Goal: Task Accomplishment & Management: Complete application form

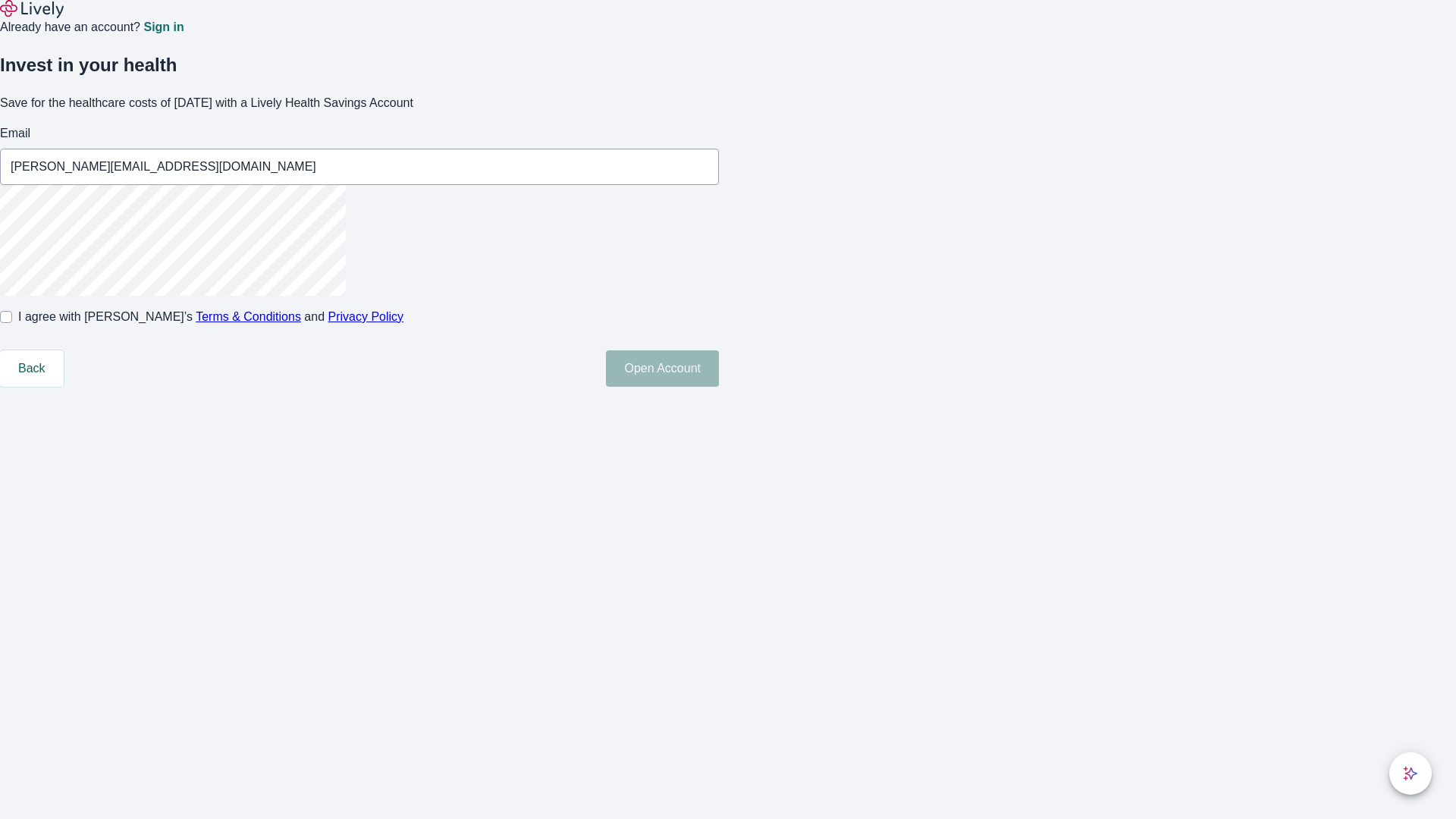
click at [12, 323] on input "I agree with Lively’s Terms & Conditions and Privacy Policy" at bounding box center [6, 316] width 12 height 12
checkbox input "true"
click at [719, 387] on button "Open Account" at bounding box center [663, 368] width 113 height 37
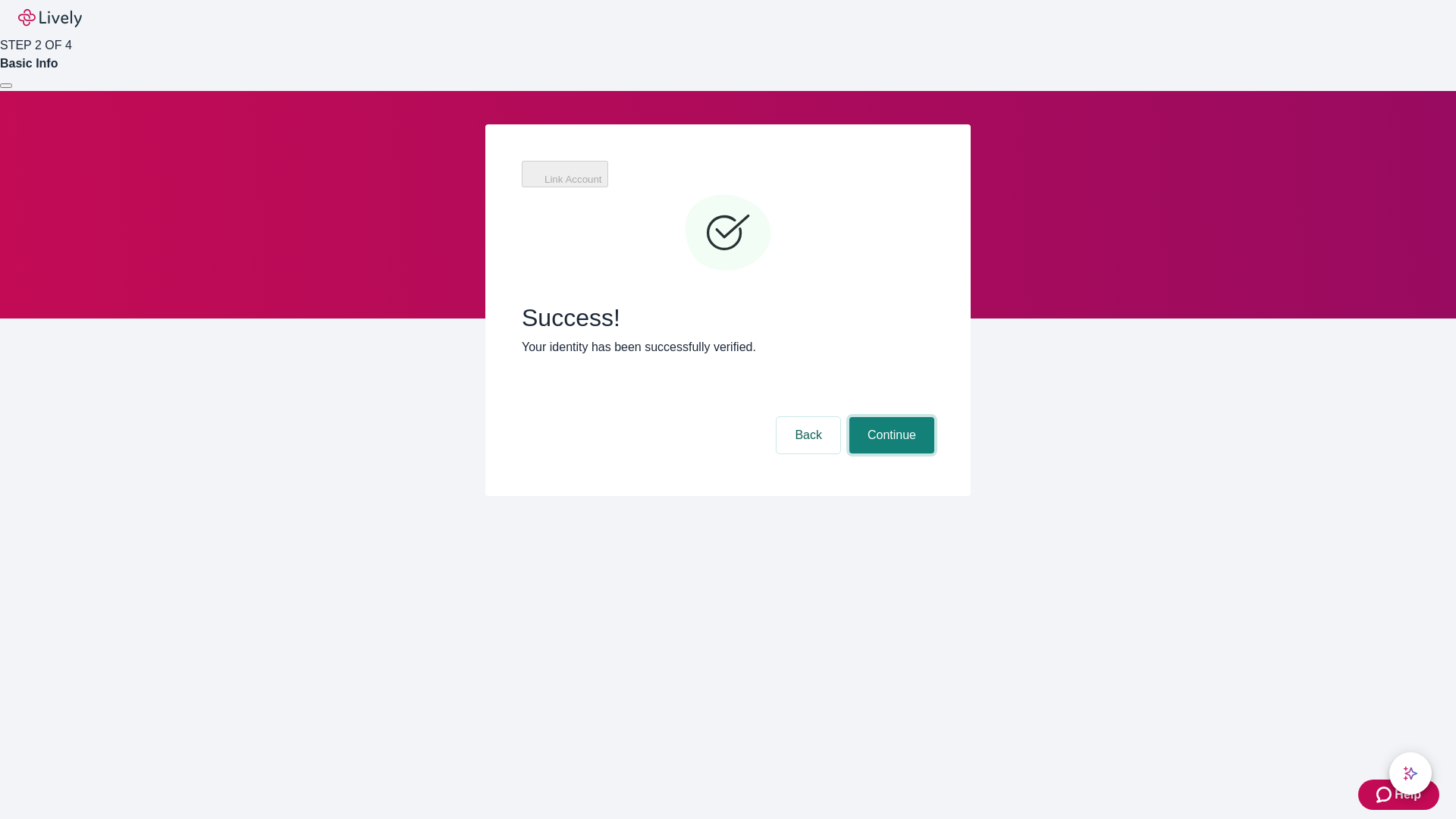
click at [889, 417] on button "Continue" at bounding box center [892, 435] width 85 height 37
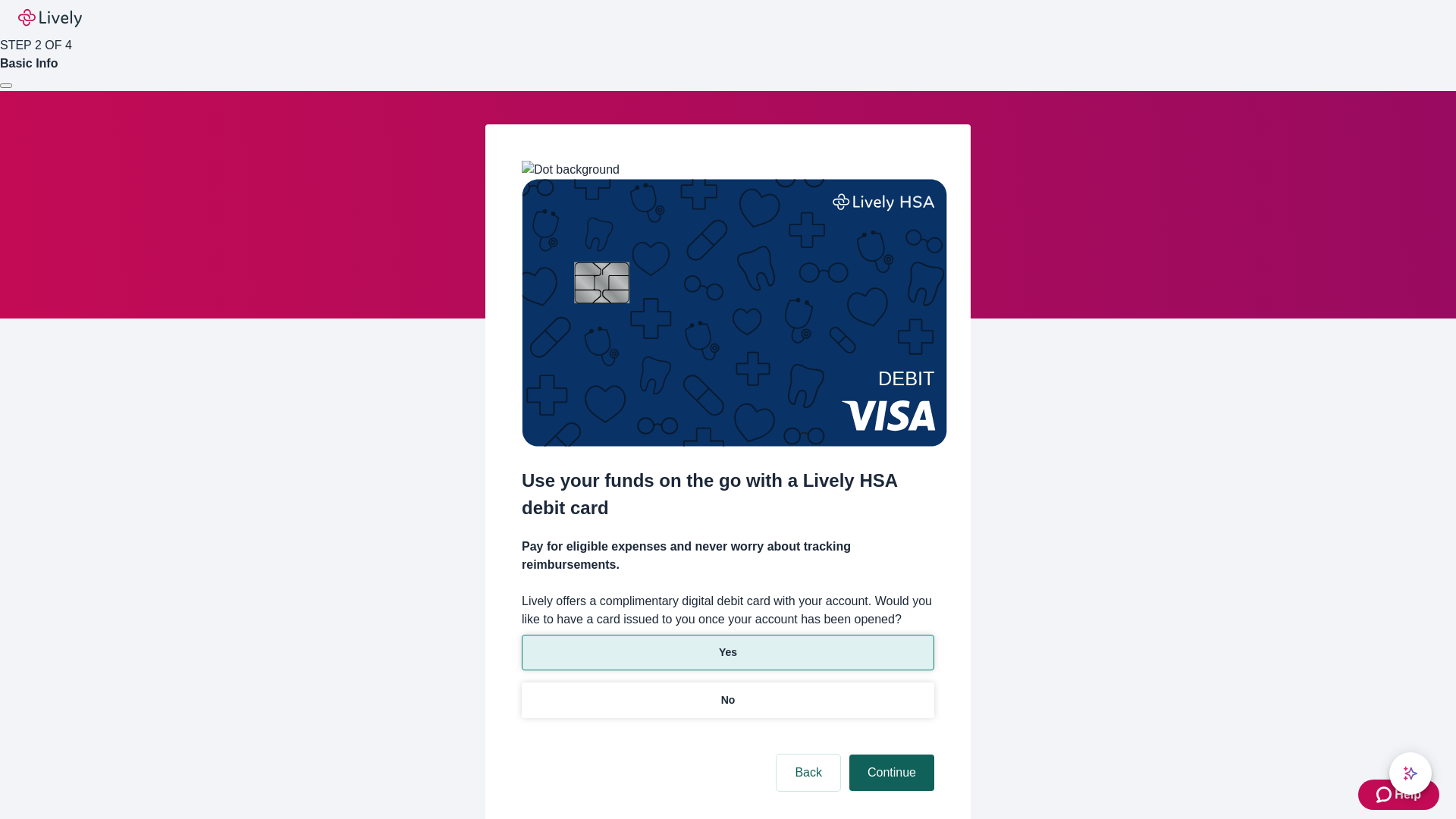
click at [728, 693] on p "No" at bounding box center [728, 700] width 14 height 16
click at [889, 755] on button "Continue" at bounding box center [892, 773] width 85 height 37
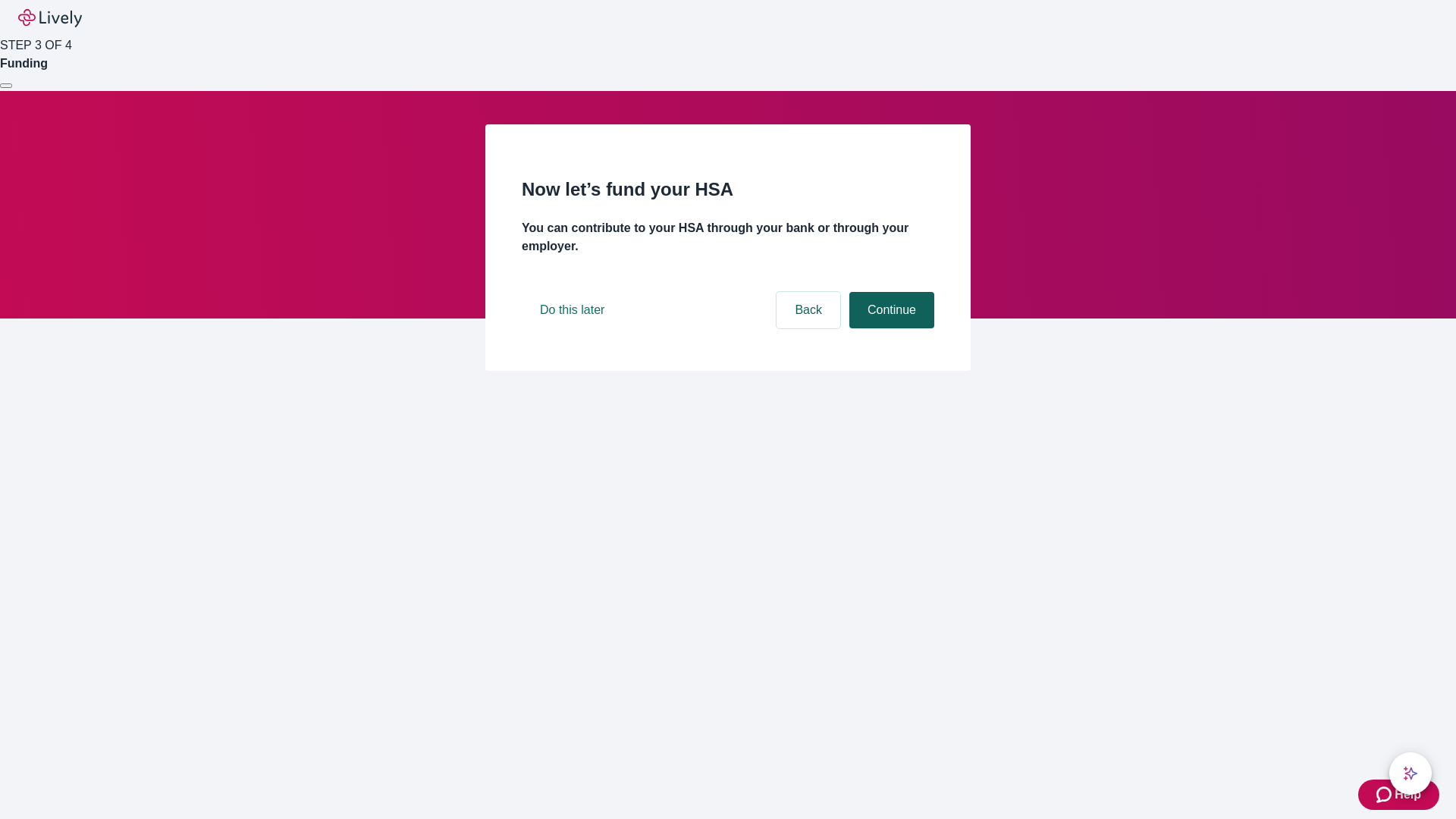
click at [889, 329] on button "Continue" at bounding box center [892, 310] width 85 height 37
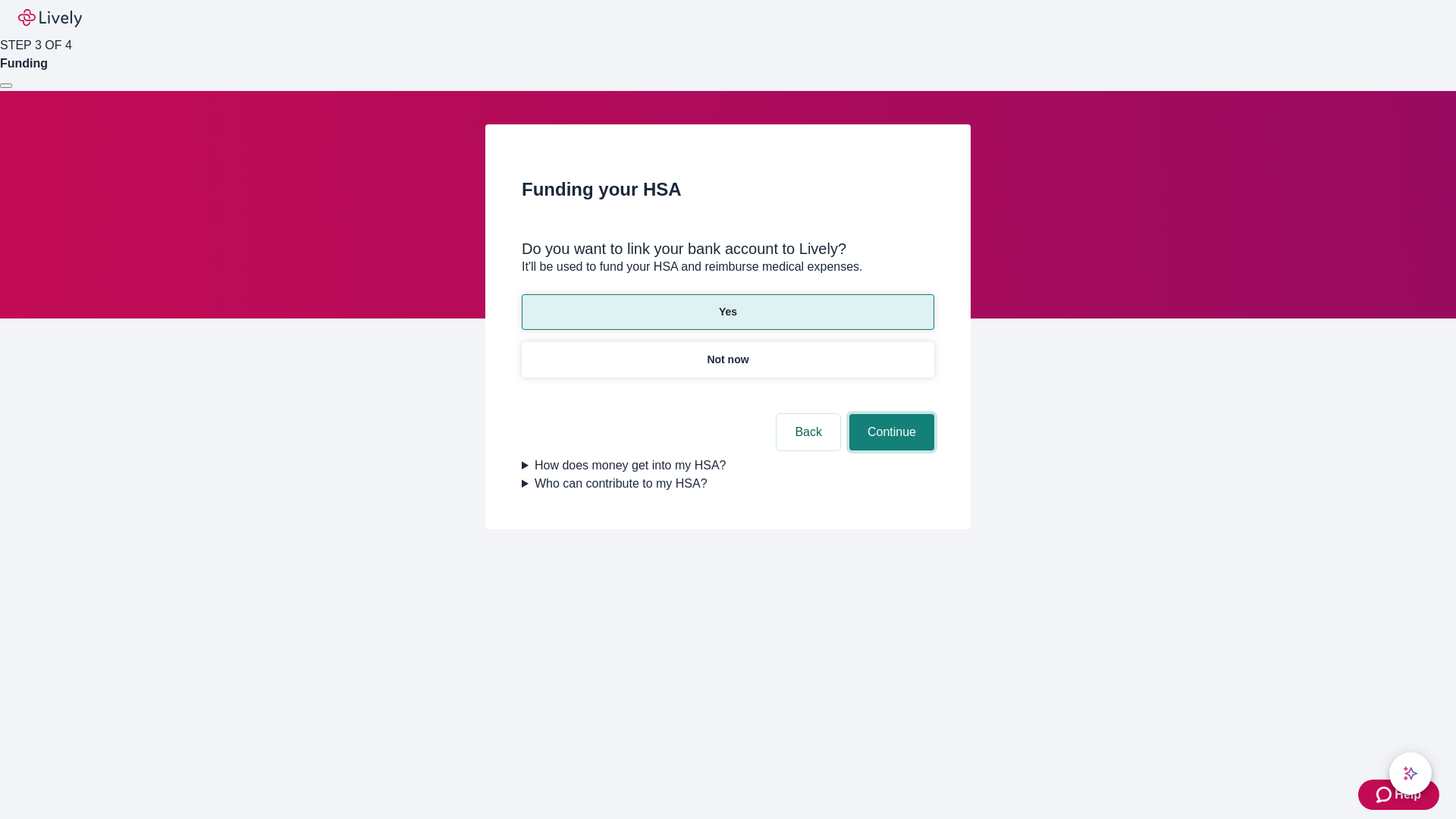
click at [889, 414] on button "Continue" at bounding box center [892, 432] width 85 height 37
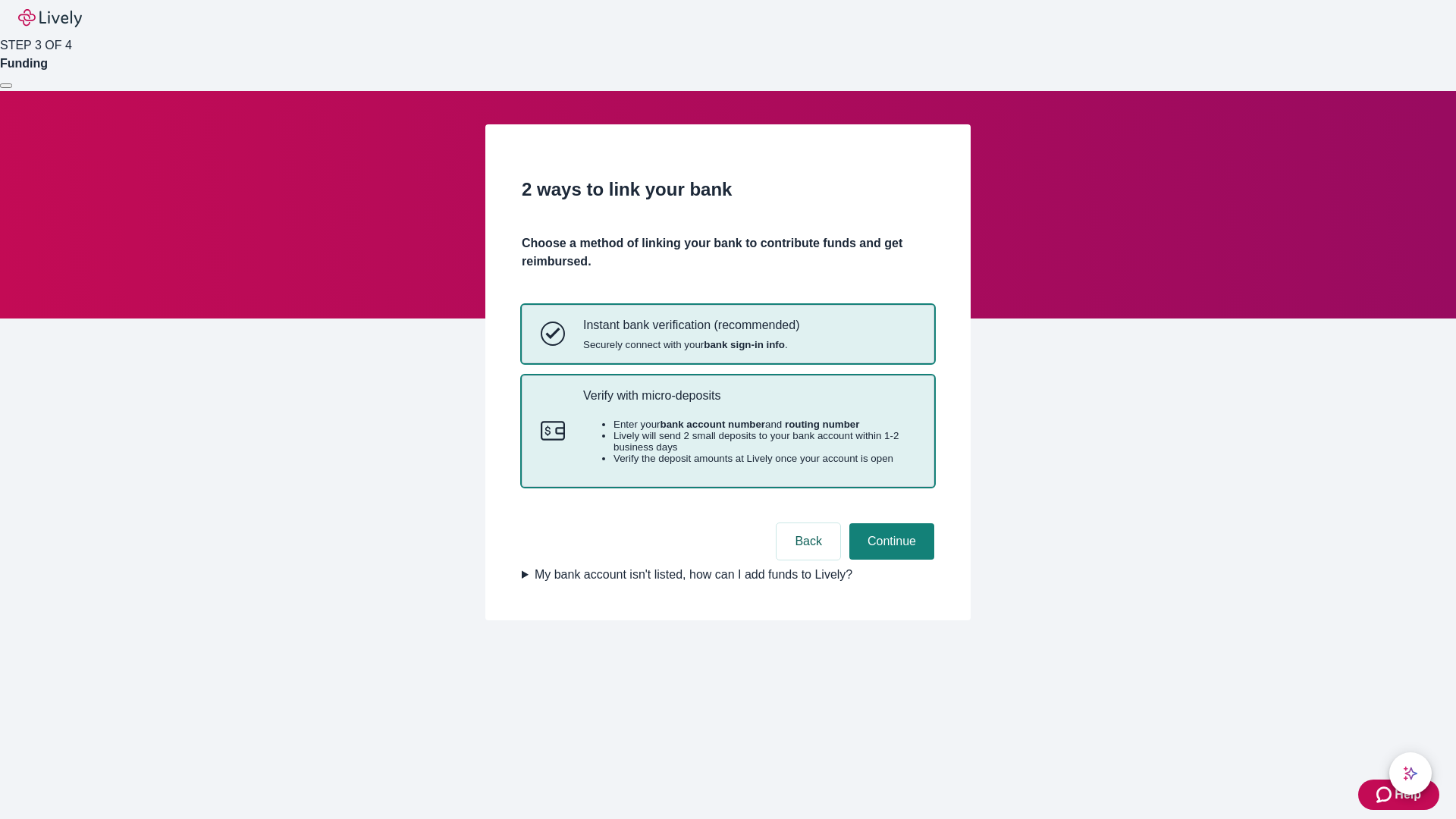
click at [748, 403] on p "Verify with micro-deposits" at bounding box center [749, 395] width 332 height 14
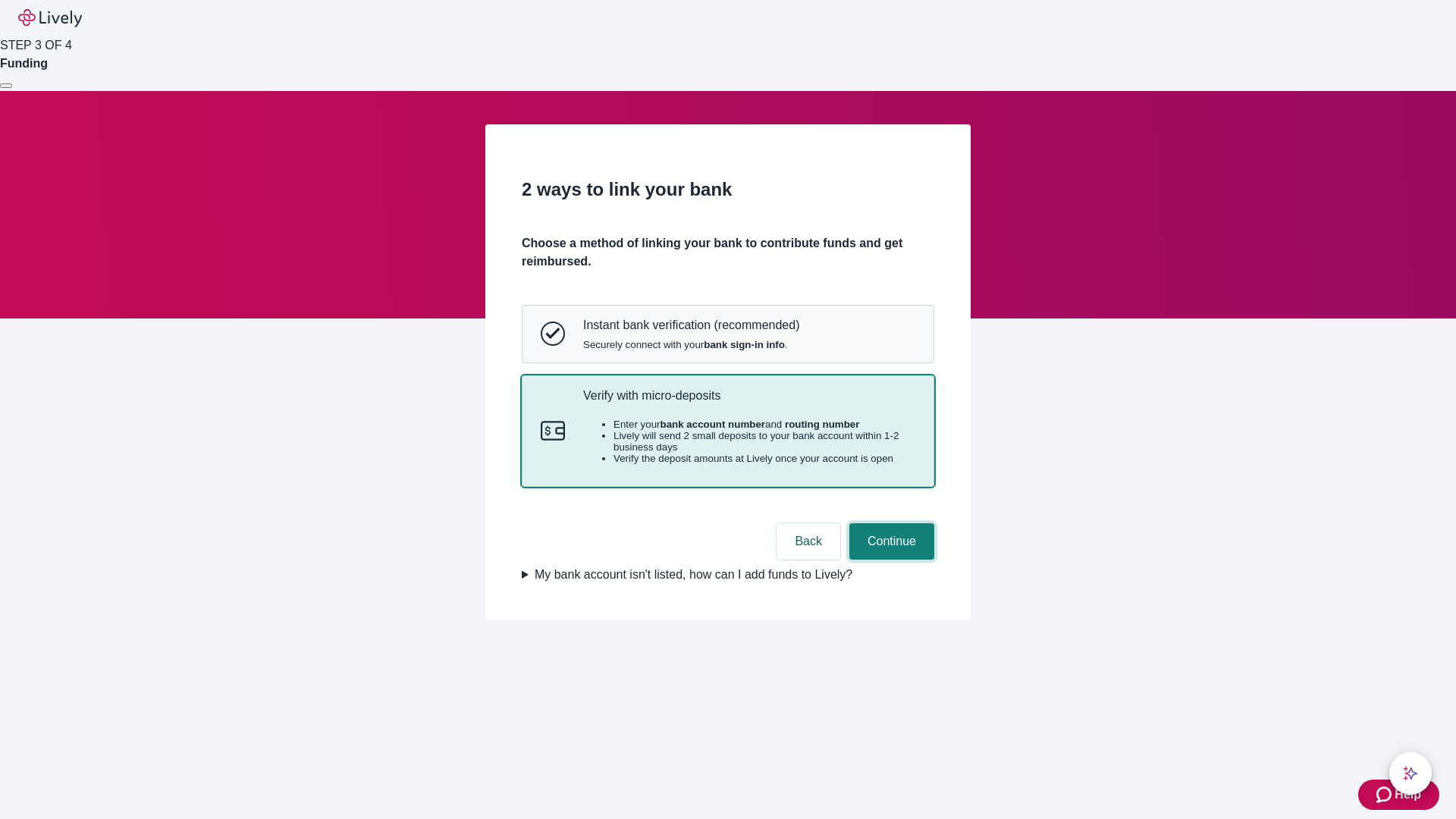
click at [889, 560] on button "Continue" at bounding box center [892, 541] width 85 height 37
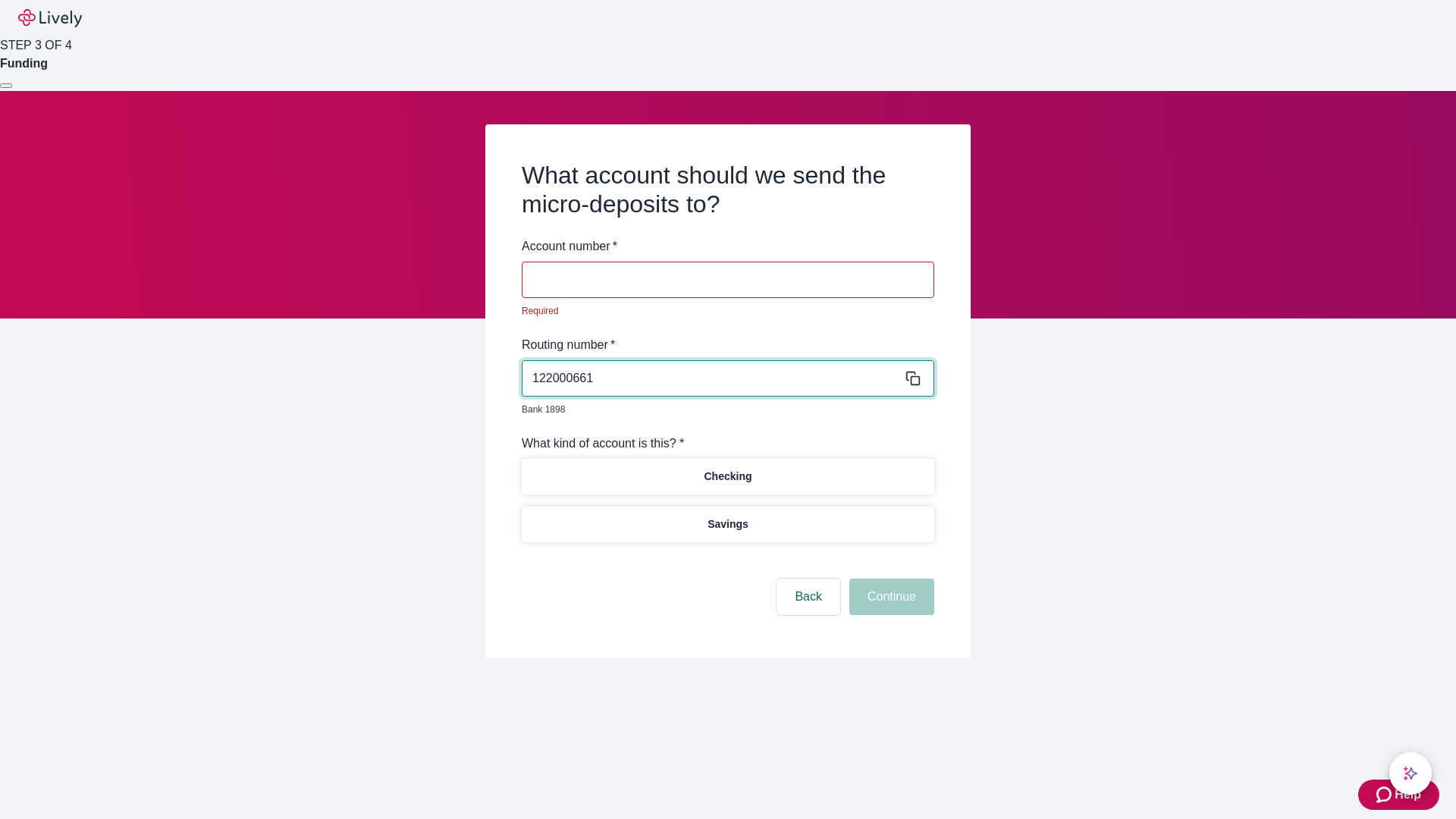
type input "122000661"
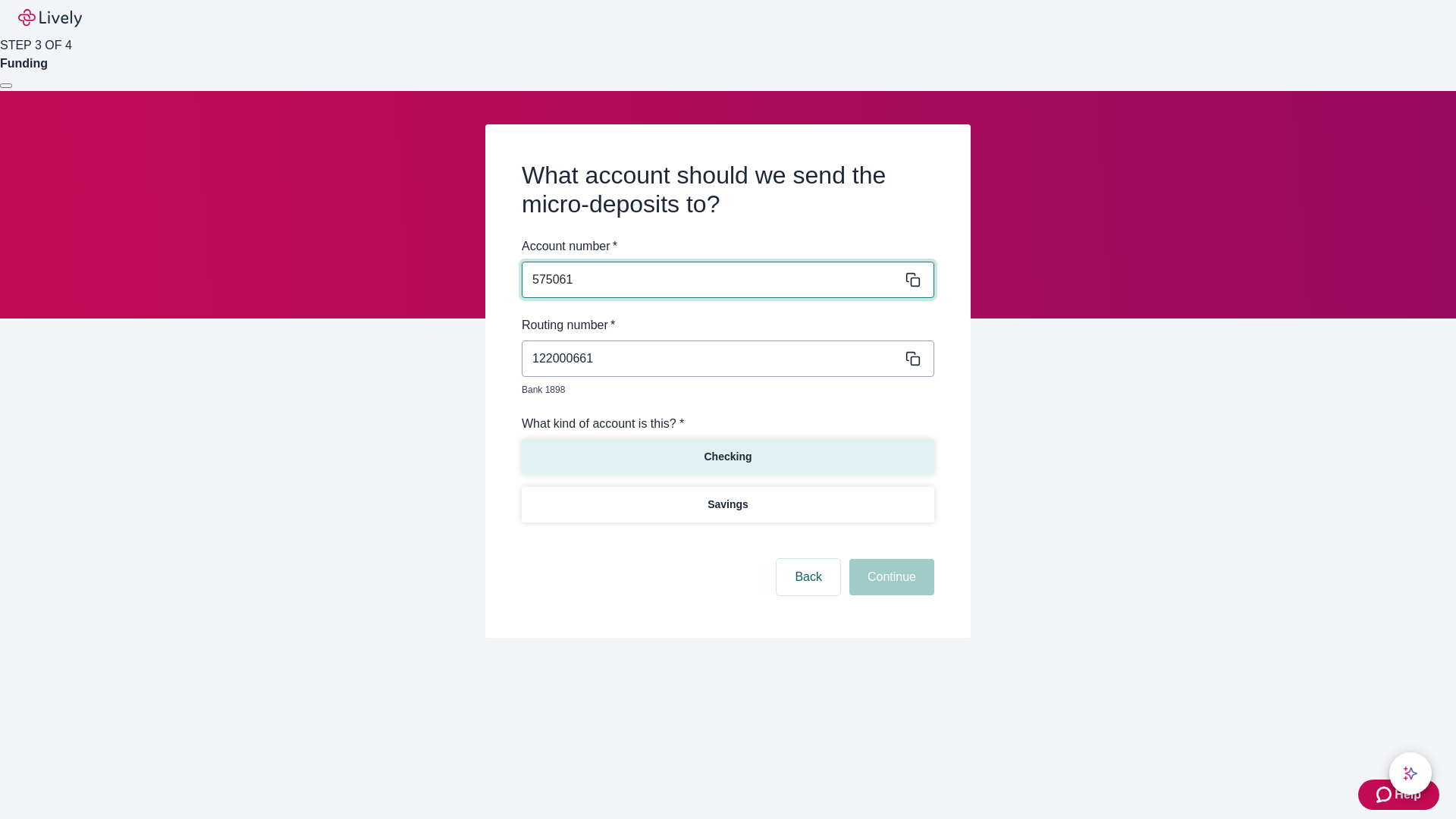
type input "575061"
click at [728, 449] on p "Checking" at bounding box center [728, 457] width 48 height 16
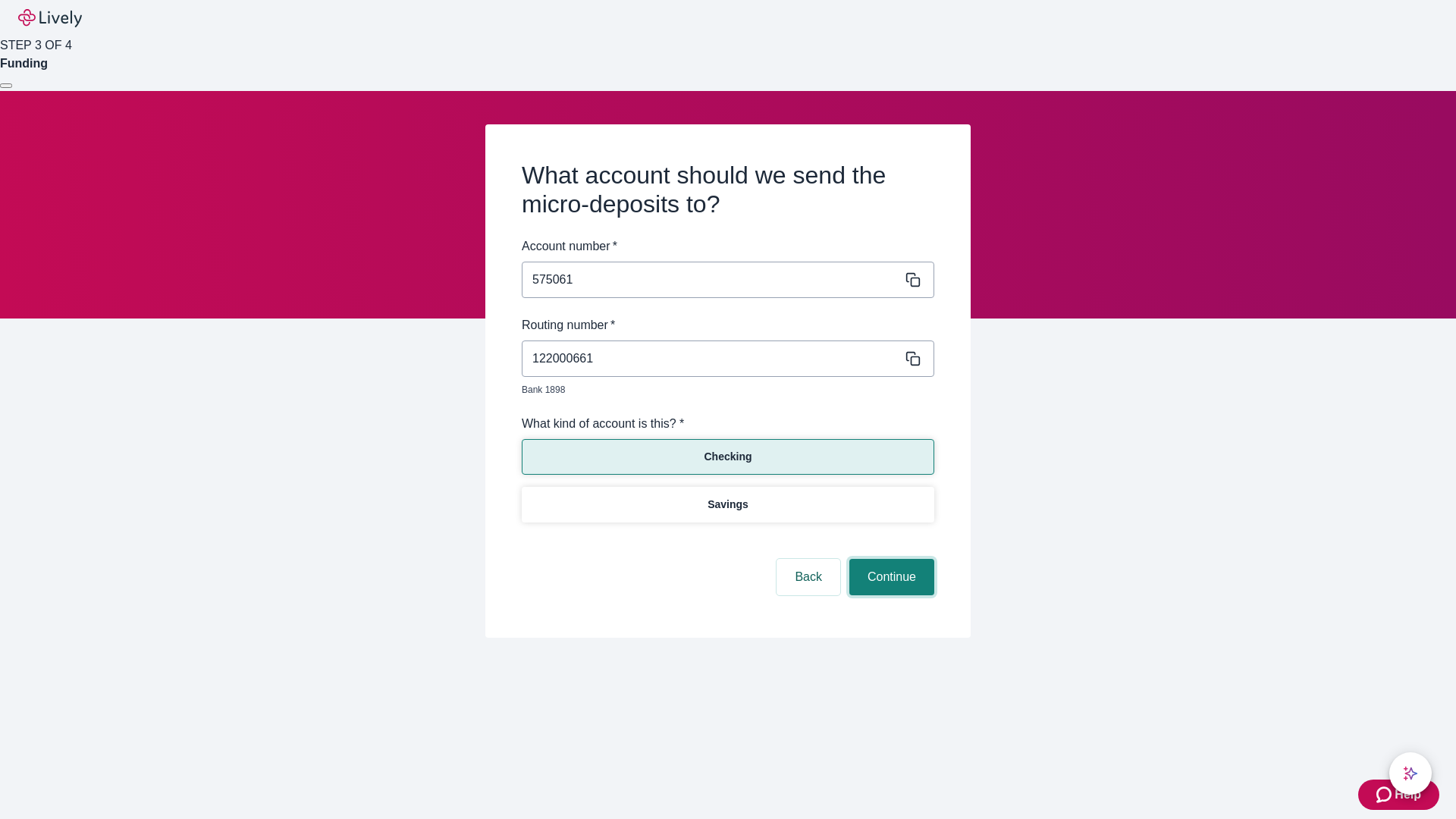
click at [889, 560] on button "Continue" at bounding box center [892, 577] width 85 height 37
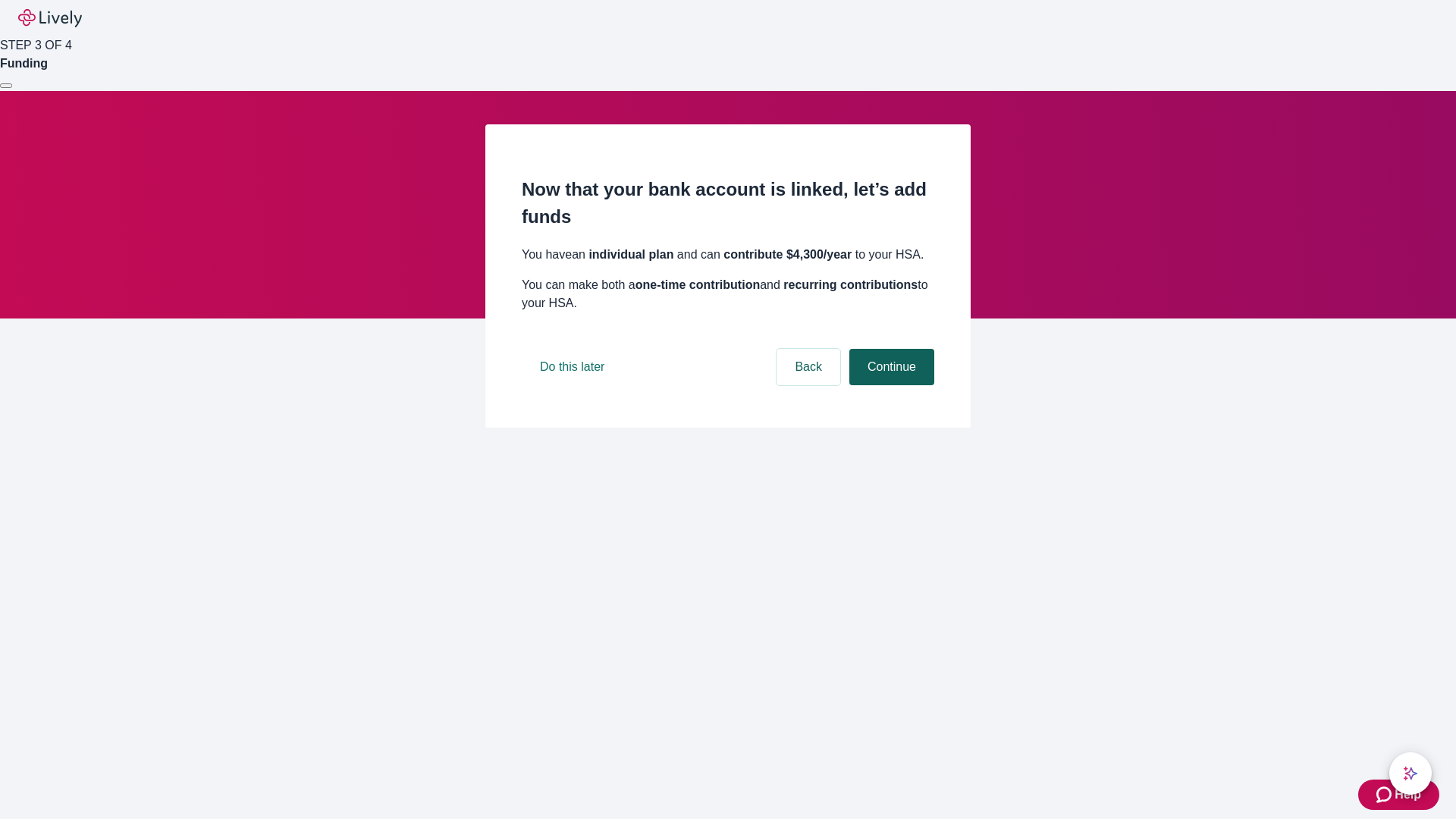
click at [889, 385] on button "Continue" at bounding box center [892, 367] width 85 height 37
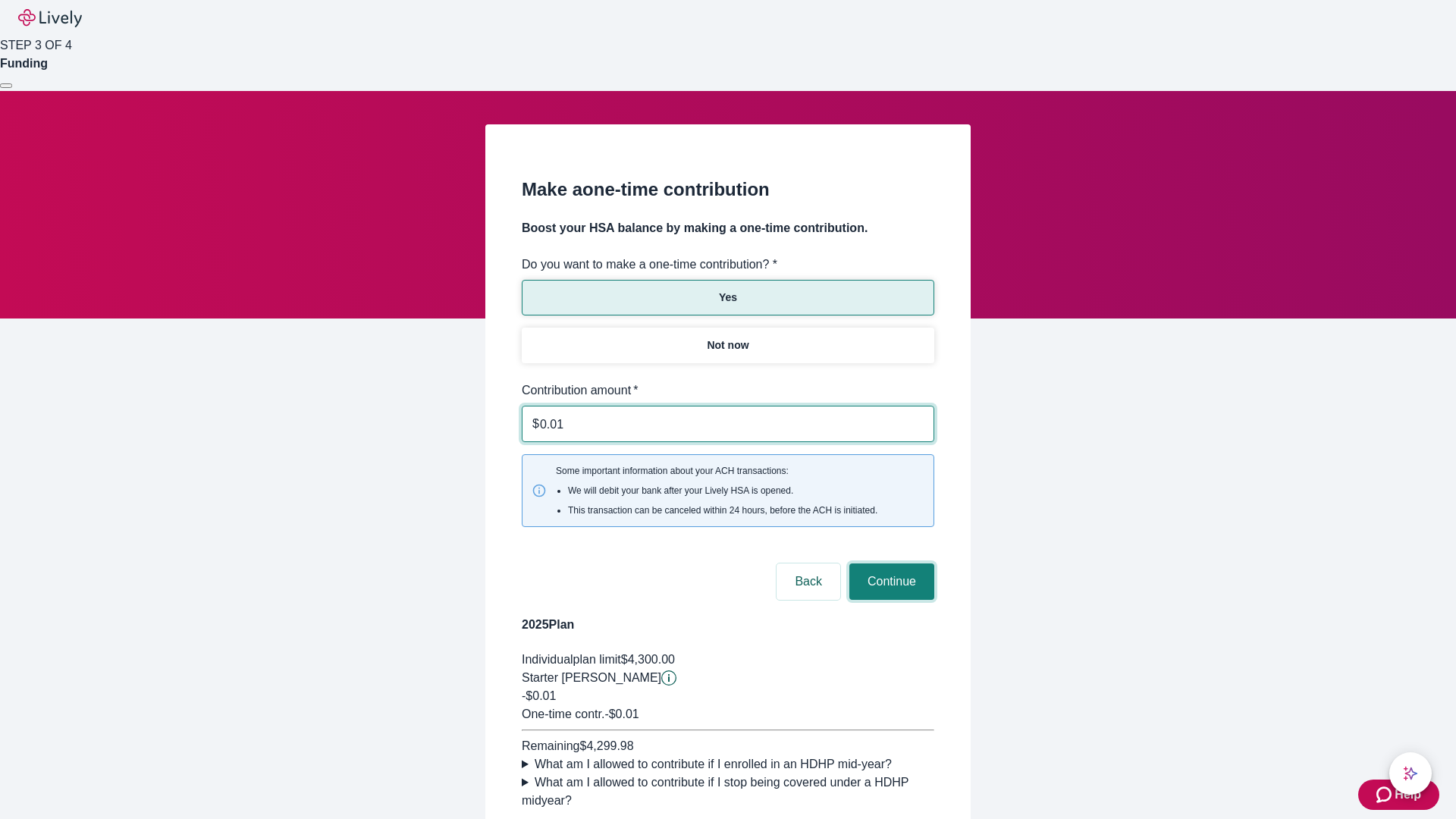
click at [889, 564] on button "Continue" at bounding box center [892, 582] width 85 height 37
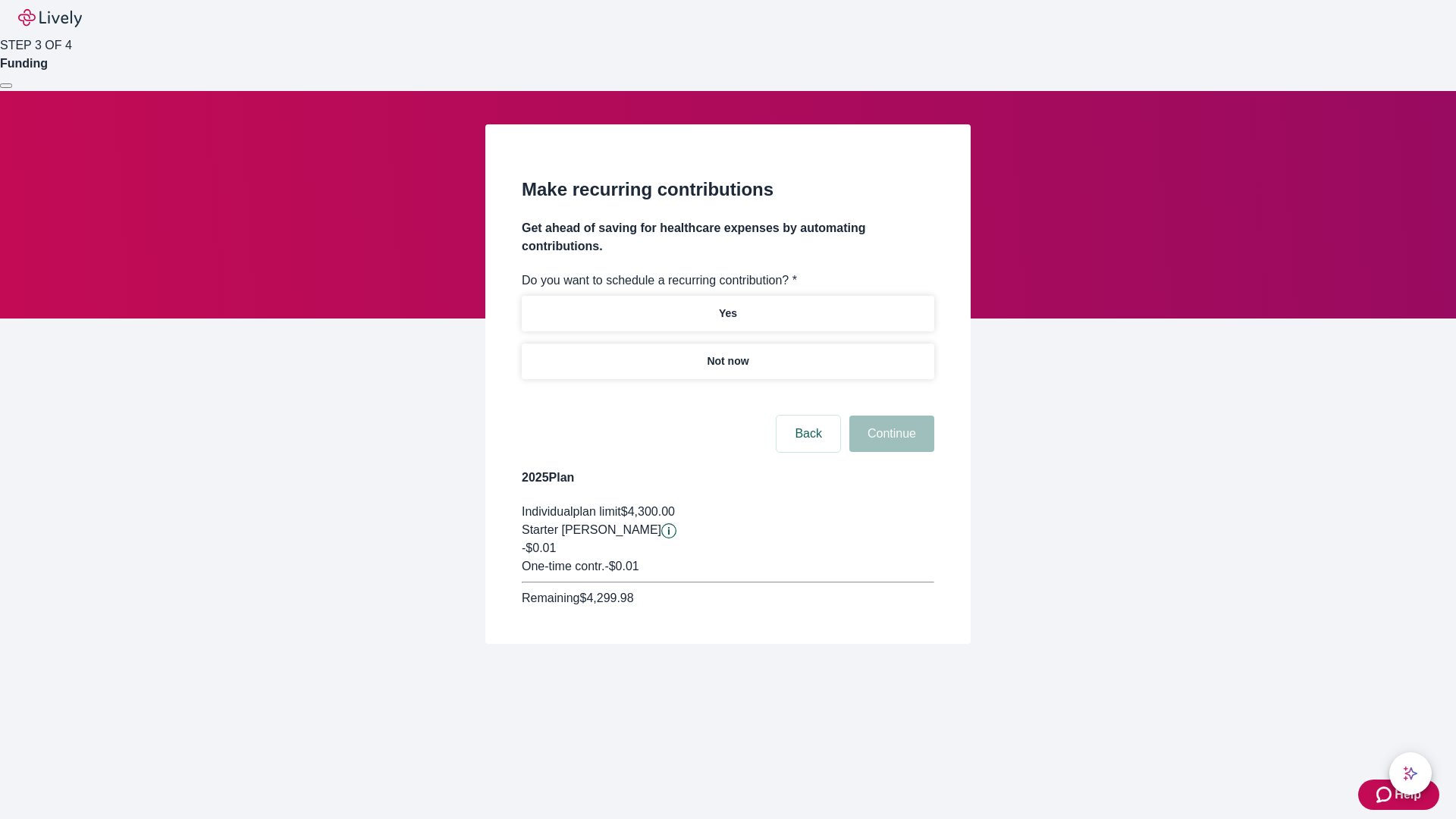
click at [728, 354] on p "Not now" at bounding box center [728, 361] width 41 height 16
click at [889, 416] on button "Continue" at bounding box center [892, 434] width 85 height 37
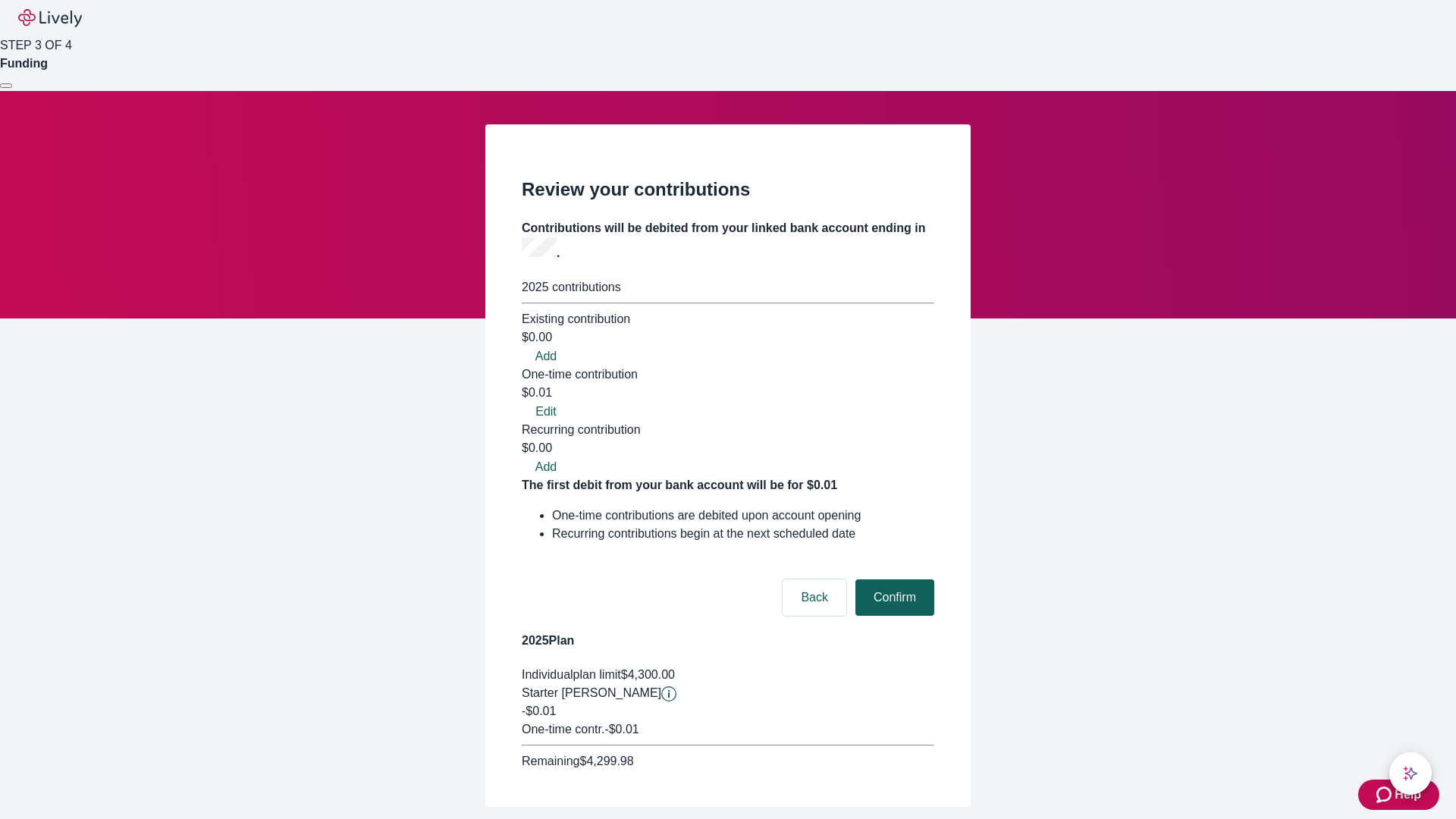
click at [892, 580] on button "Confirm" at bounding box center [895, 598] width 79 height 37
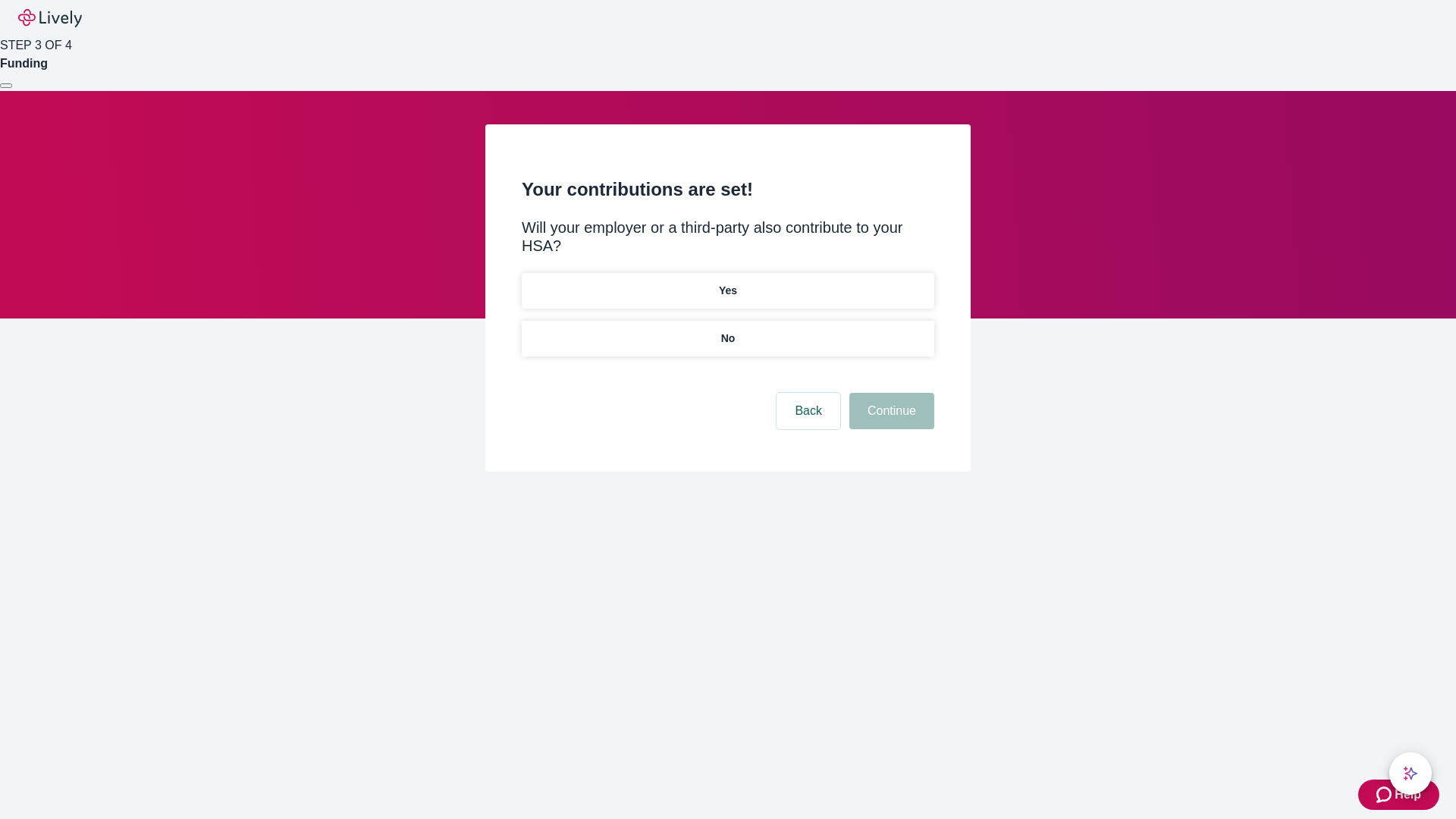
click at [728, 330] on p "No" at bounding box center [728, 338] width 14 height 16
click at [889, 393] on button "Continue" at bounding box center [892, 410] width 85 height 37
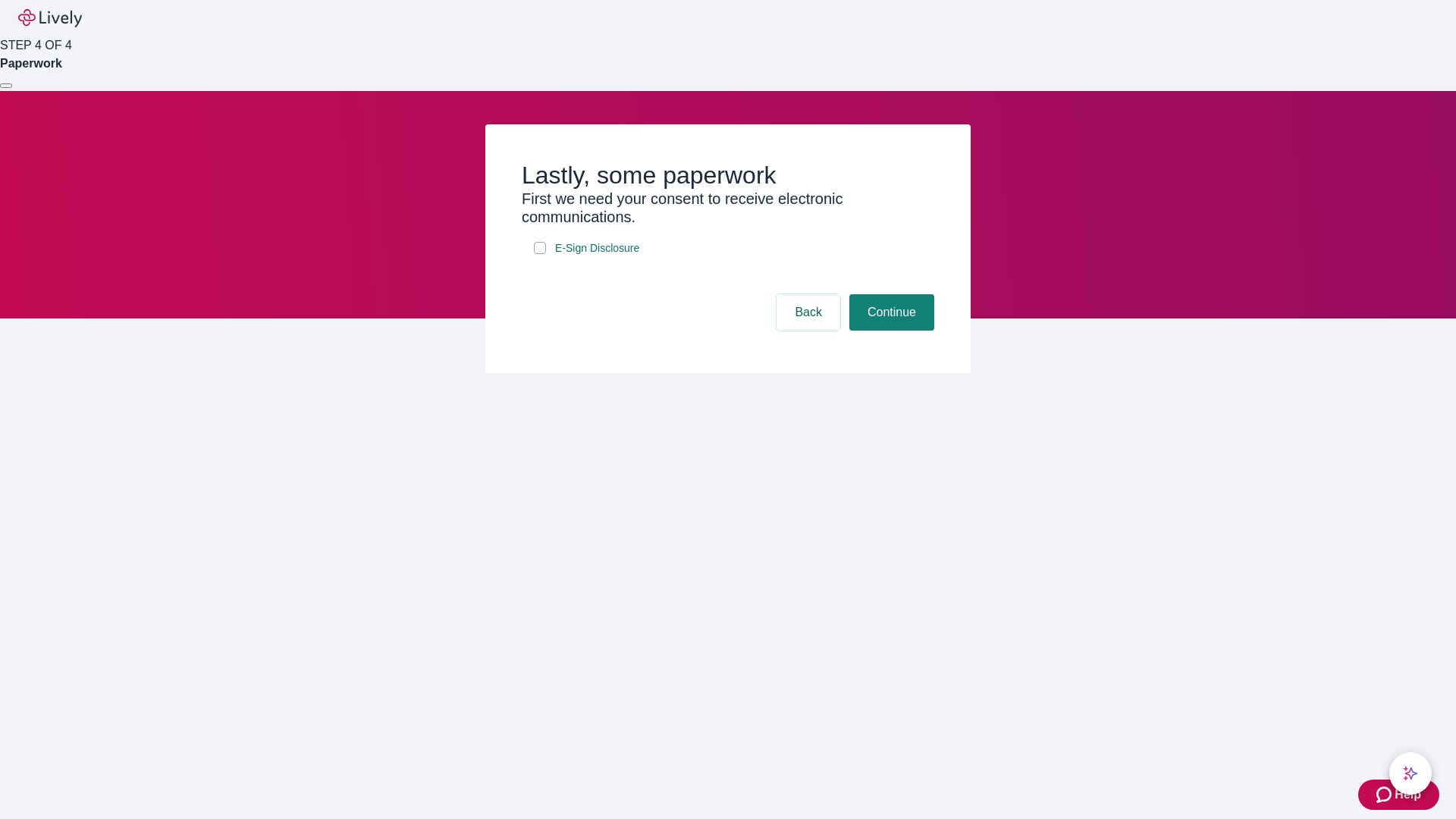
click at [540, 254] on input "E-Sign Disclosure" at bounding box center [539, 248] width 12 height 12
checkbox input "true"
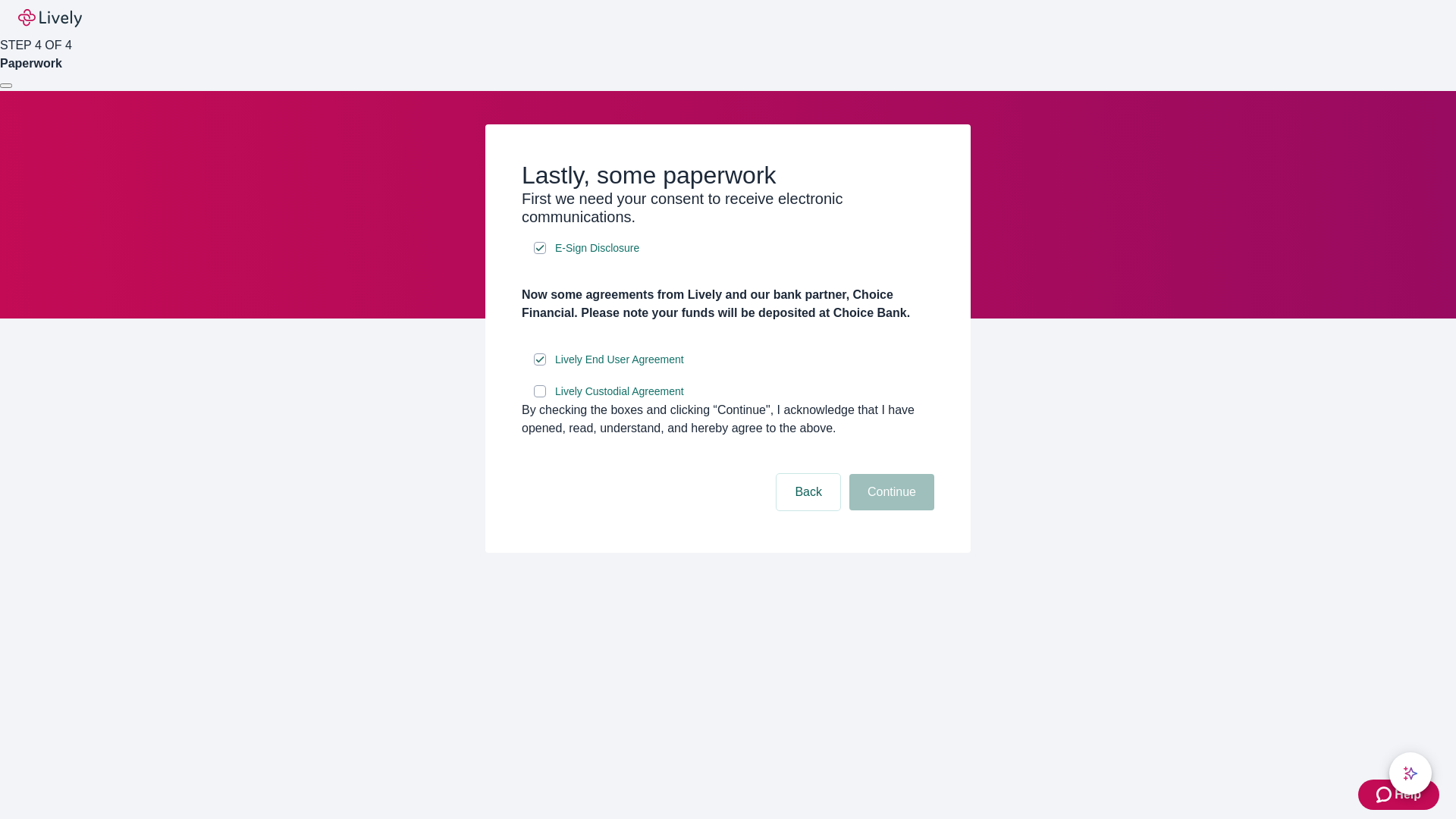
click at [540, 397] on input "Lively Custodial Agreement" at bounding box center [539, 391] width 12 height 12
checkbox input "true"
click at [889, 510] on button "Continue" at bounding box center [892, 492] width 85 height 37
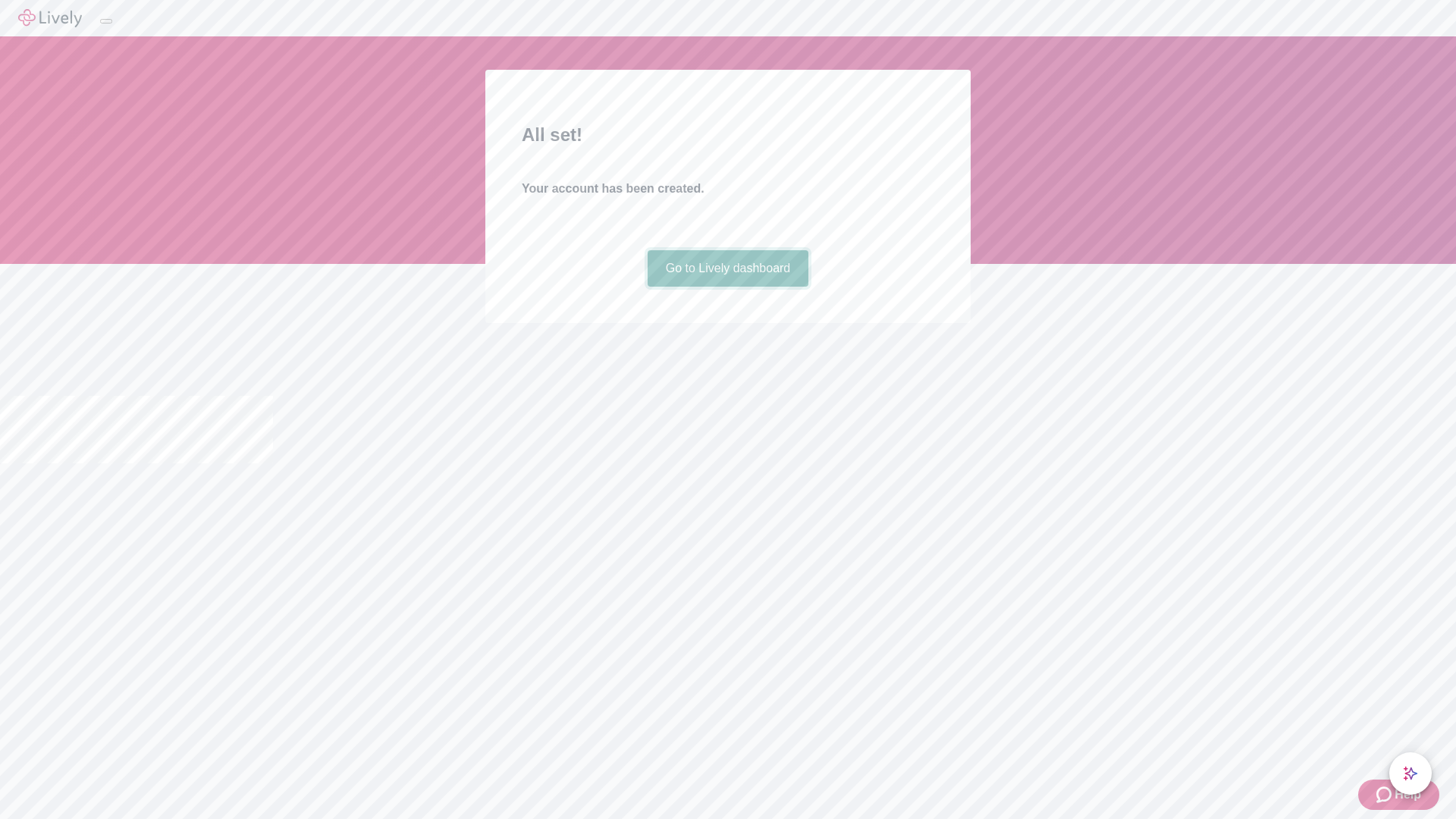
click at [728, 287] on link "Go to Lively dashboard" at bounding box center [728, 268] width 162 height 37
